Goal: Task Accomplishment & Management: Manage account settings

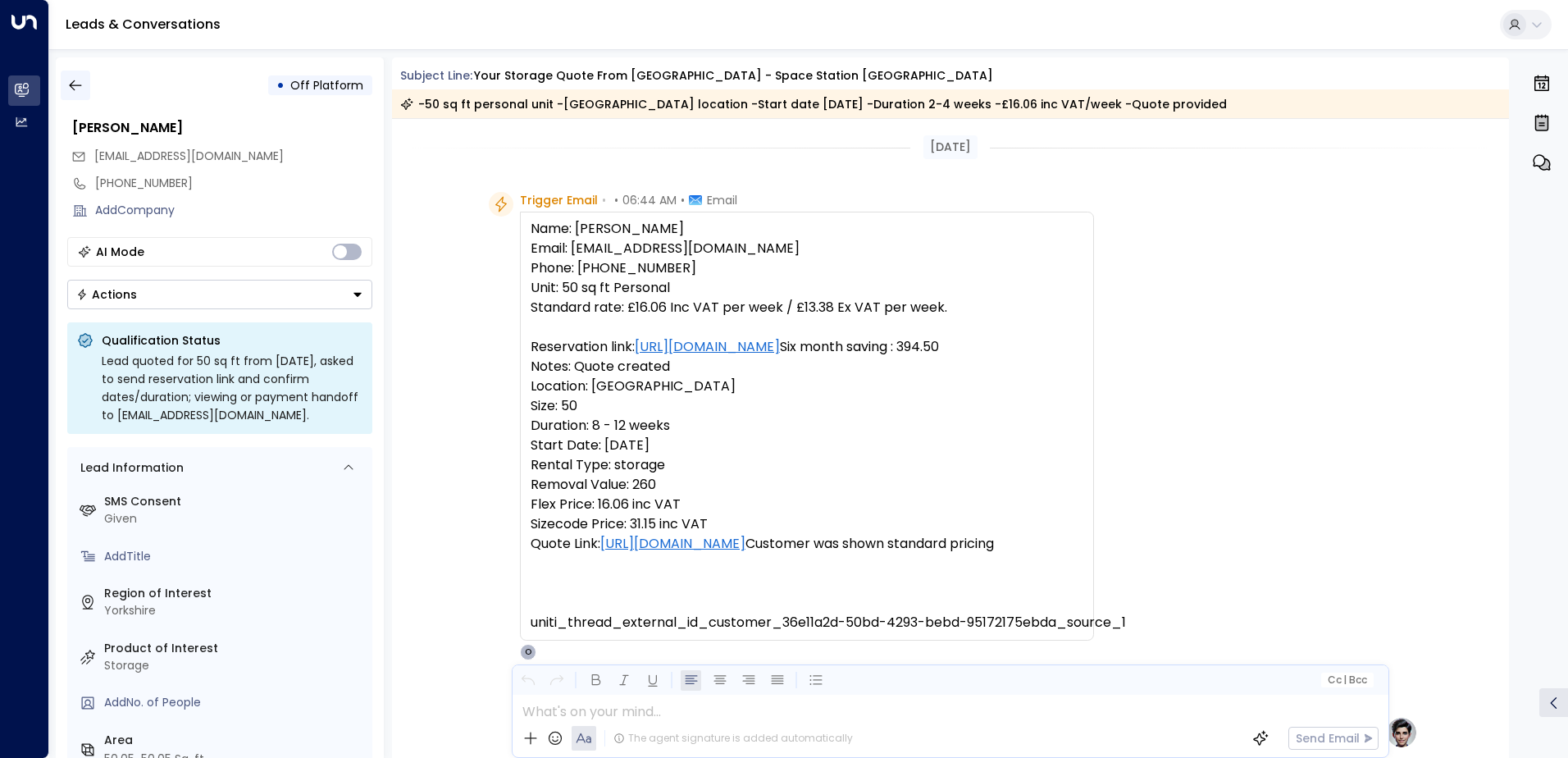
click at [72, 89] on icon "button" at bounding box center [75, 85] width 17 height 17
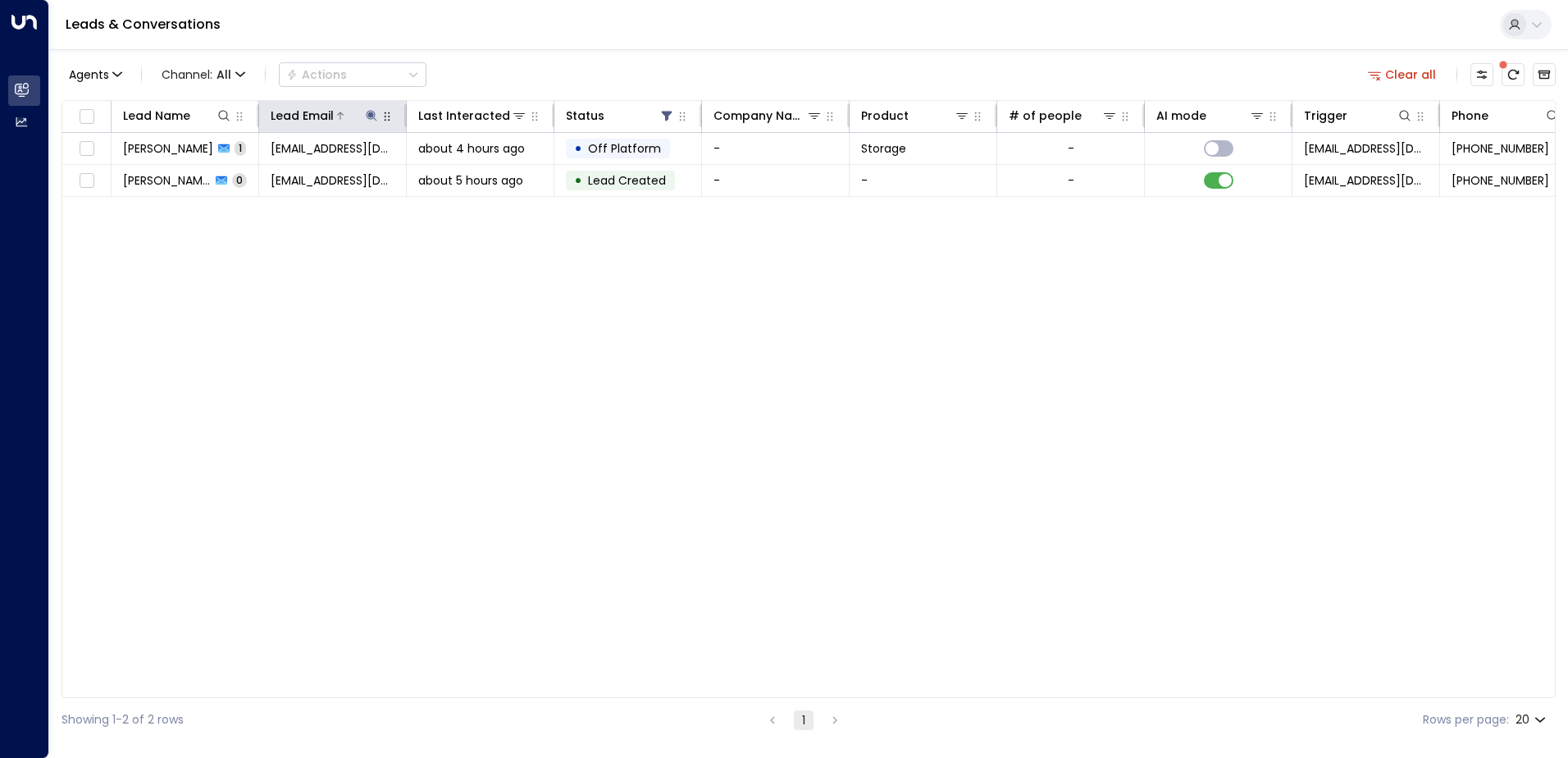
click at [373, 113] on icon at bounding box center [372, 116] width 13 height 13
click at [478, 175] on icon "button" at bounding box center [474, 175] width 11 height 11
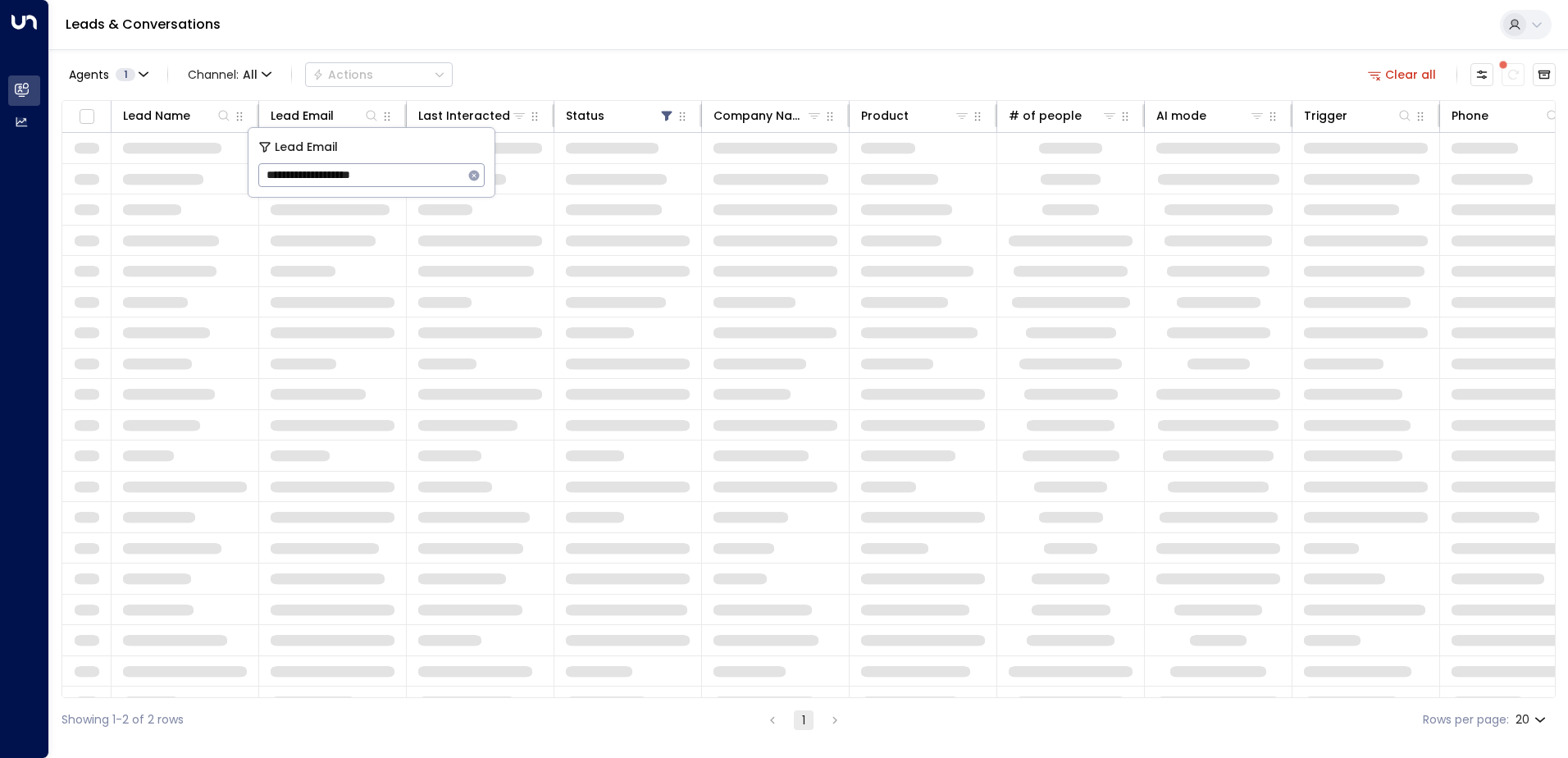
click at [532, 36] on div "Leads & Conversations" at bounding box center [808, 25] width 1518 height 50
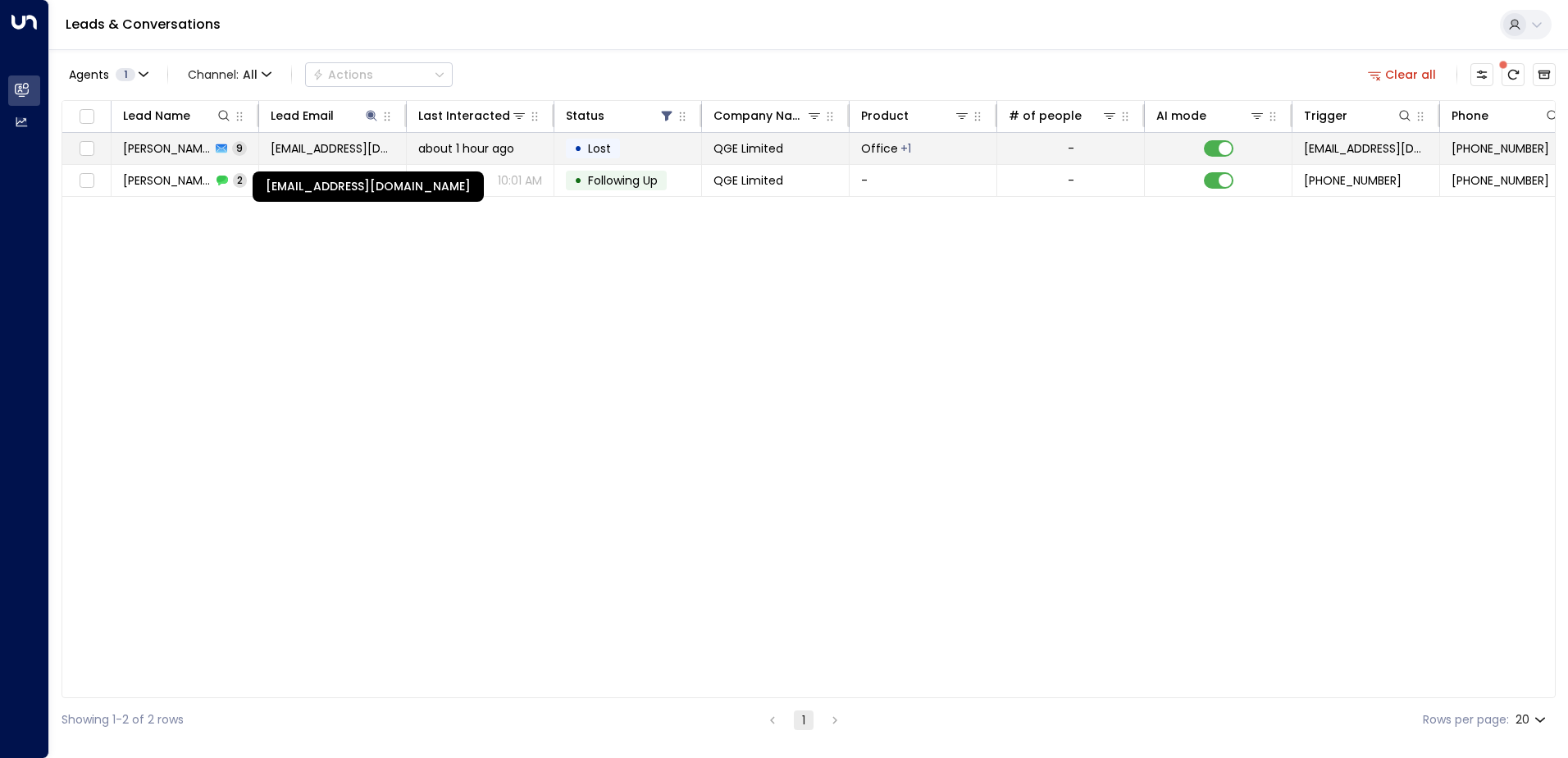
click at [318, 156] on span "[EMAIL_ADDRESS][DOMAIN_NAME]" at bounding box center [333, 148] width 124 height 17
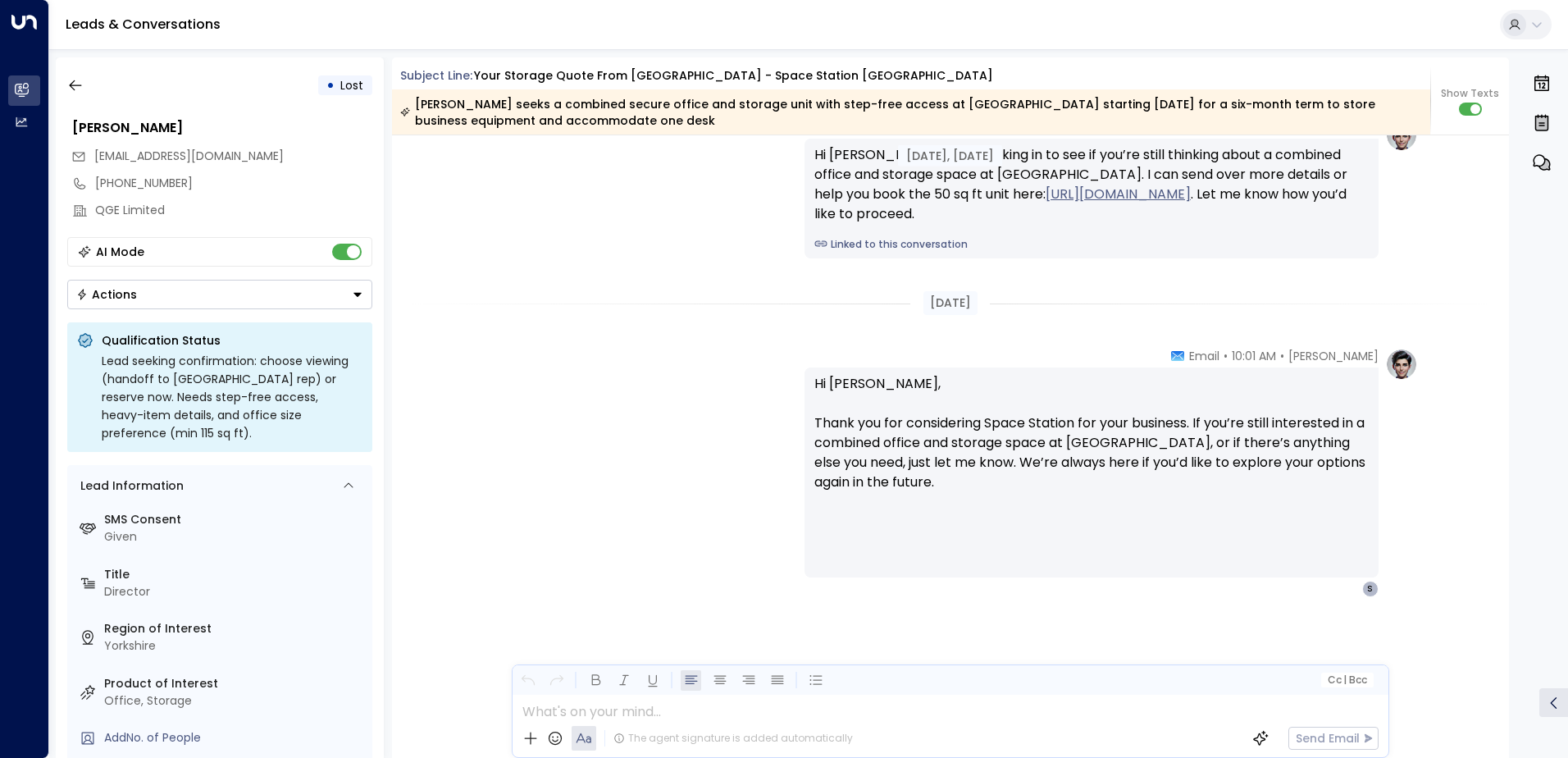
scroll to position [5434, 0]
